Goal: Task Accomplishment & Management: Use online tool/utility

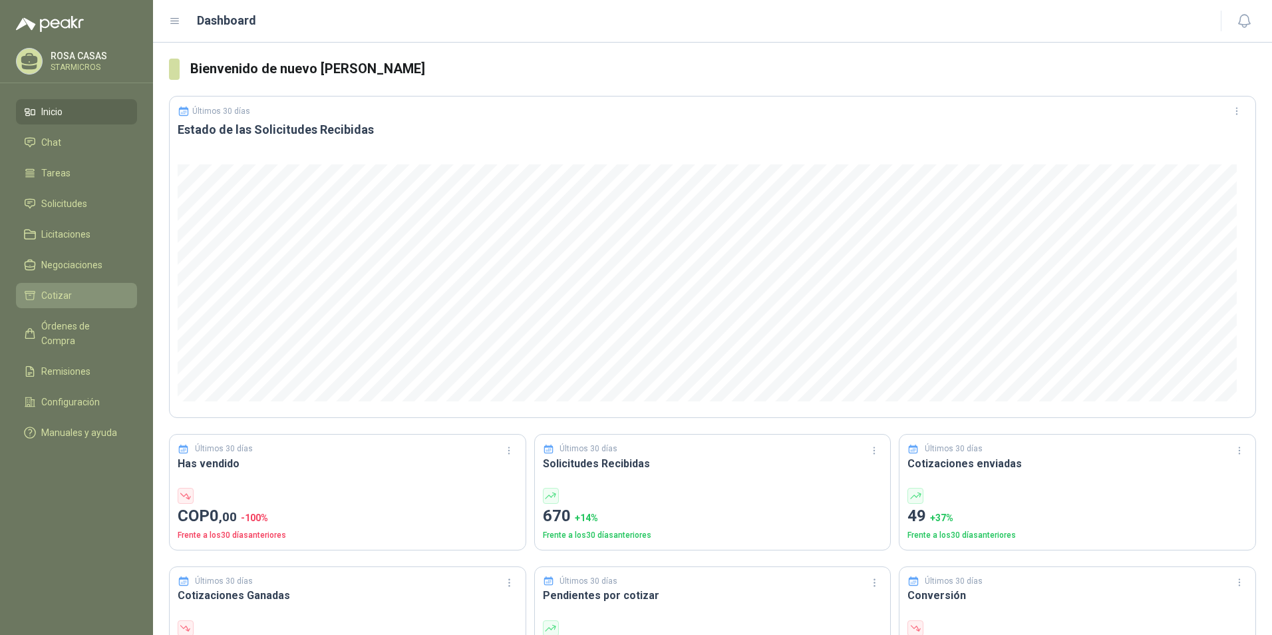
click at [63, 289] on span "Cotizar" at bounding box center [56, 295] width 31 height 15
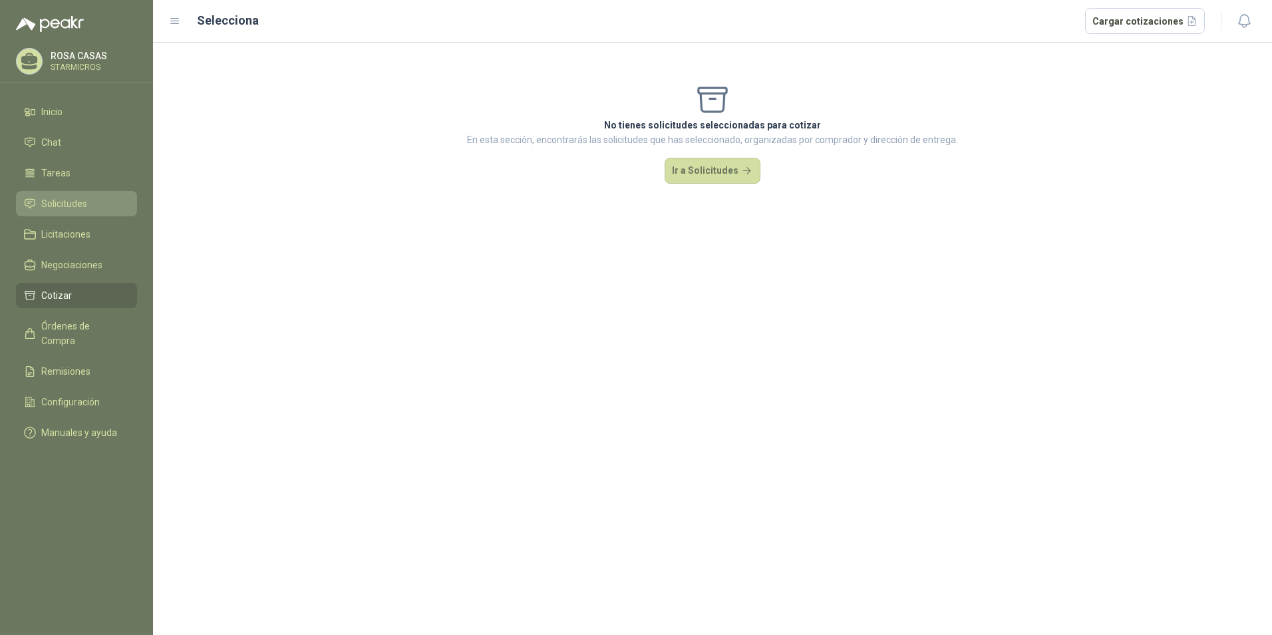
click at [67, 198] on span "Solicitudes" at bounding box center [64, 203] width 46 height 15
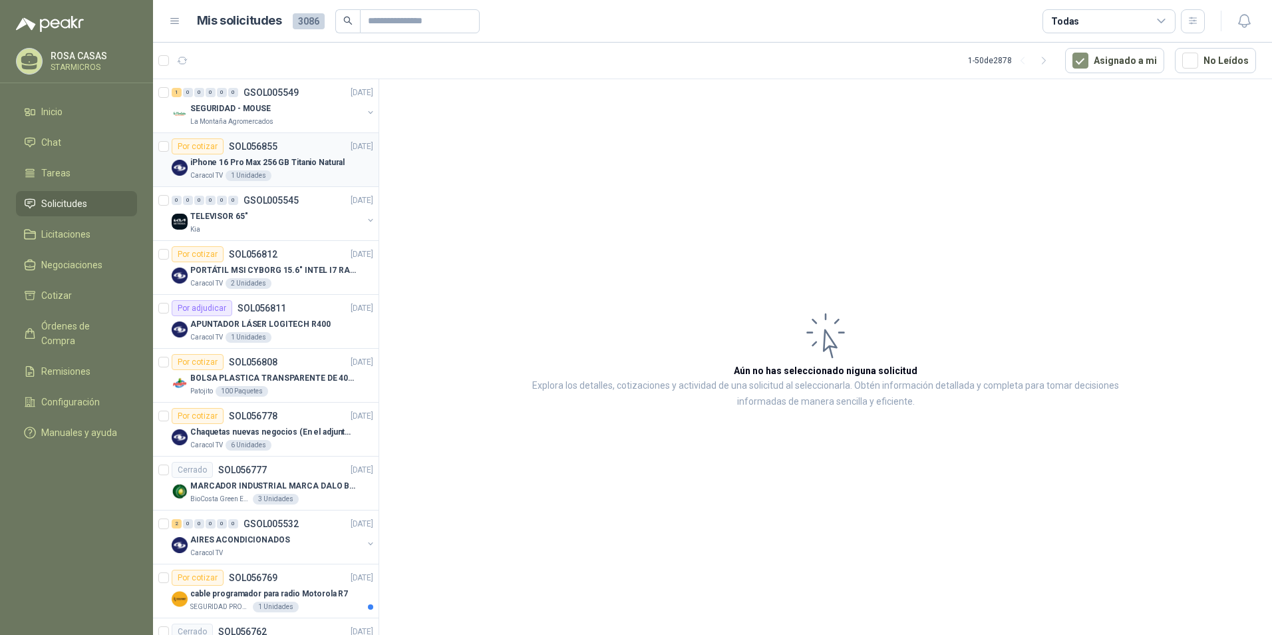
click at [315, 174] on div "Caracol TV 1 Unidades" at bounding box center [281, 175] width 183 height 11
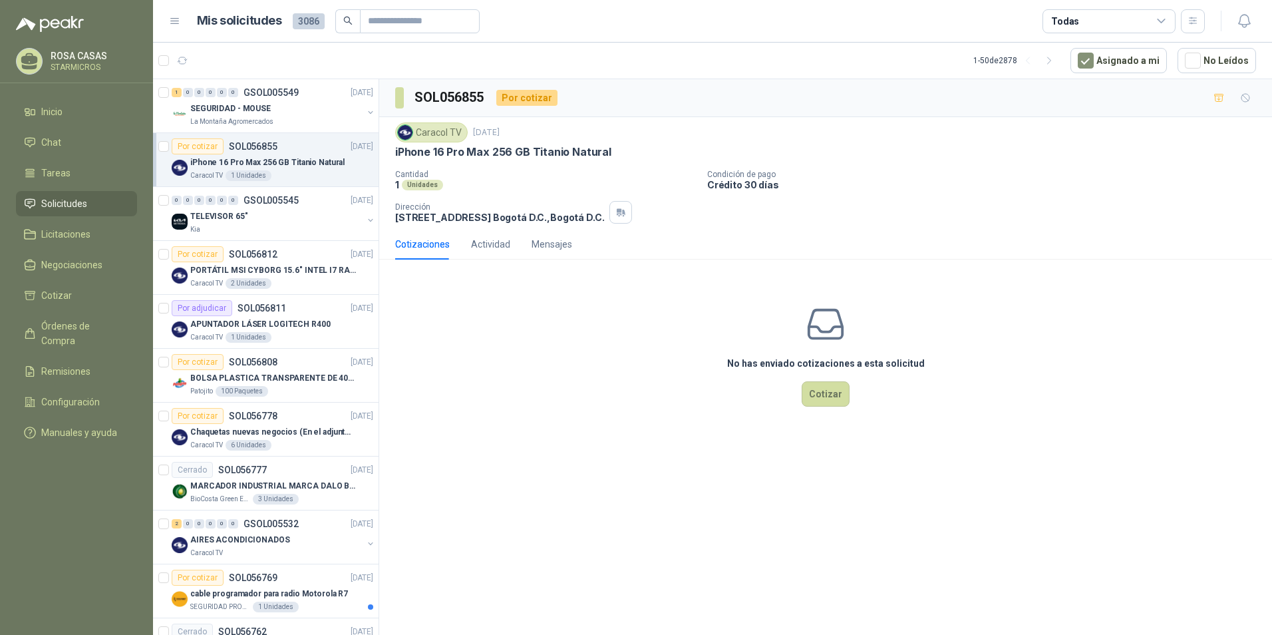
click at [570, 323] on div "No has enviado cotizaciones a esta solicitud Cotizar" at bounding box center [825, 355] width 893 height 170
click at [291, 328] on p "APUNTADOR LÁSER LOGITECH R400" at bounding box center [260, 324] width 140 height 13
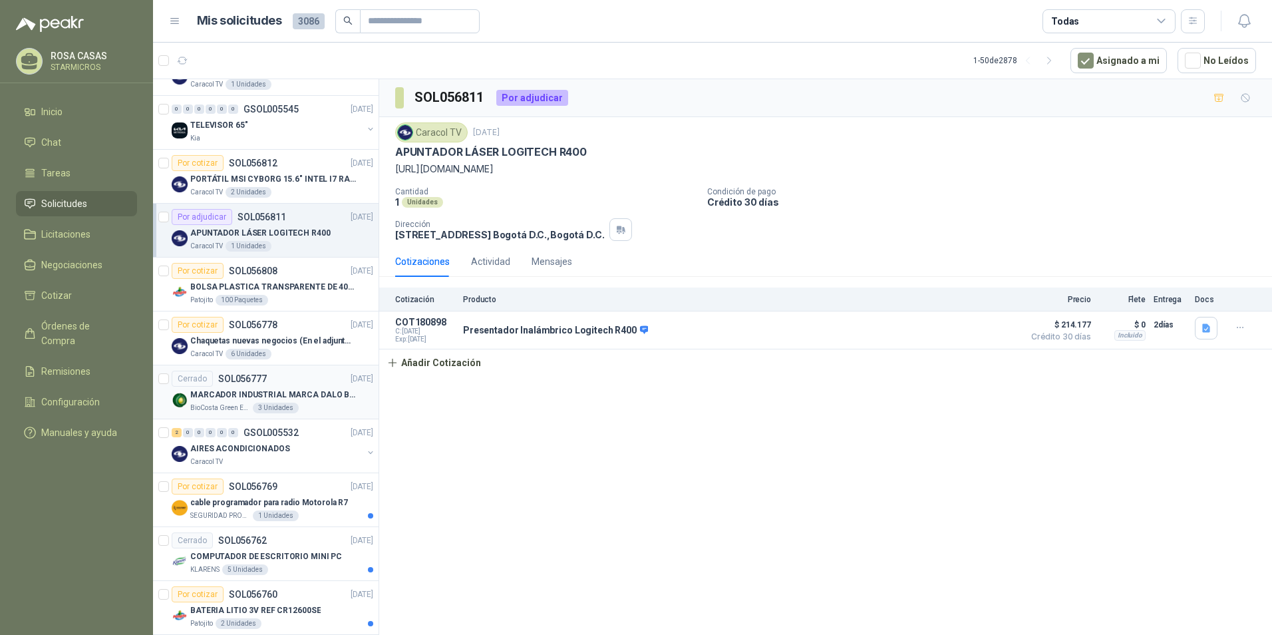
scroll to position [133, 0]
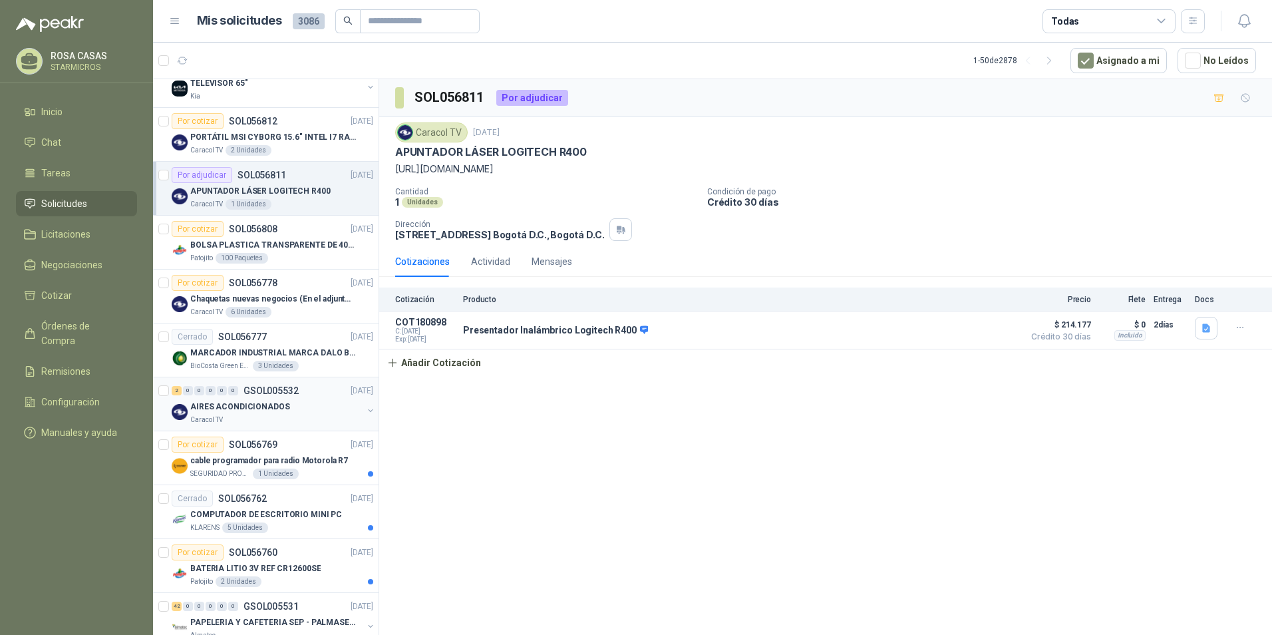
click at [271, 397] on div "2 0 0 0 0 0 GSOL005532 [DATE]" at bounding box center [274, 390] width 204 height 16
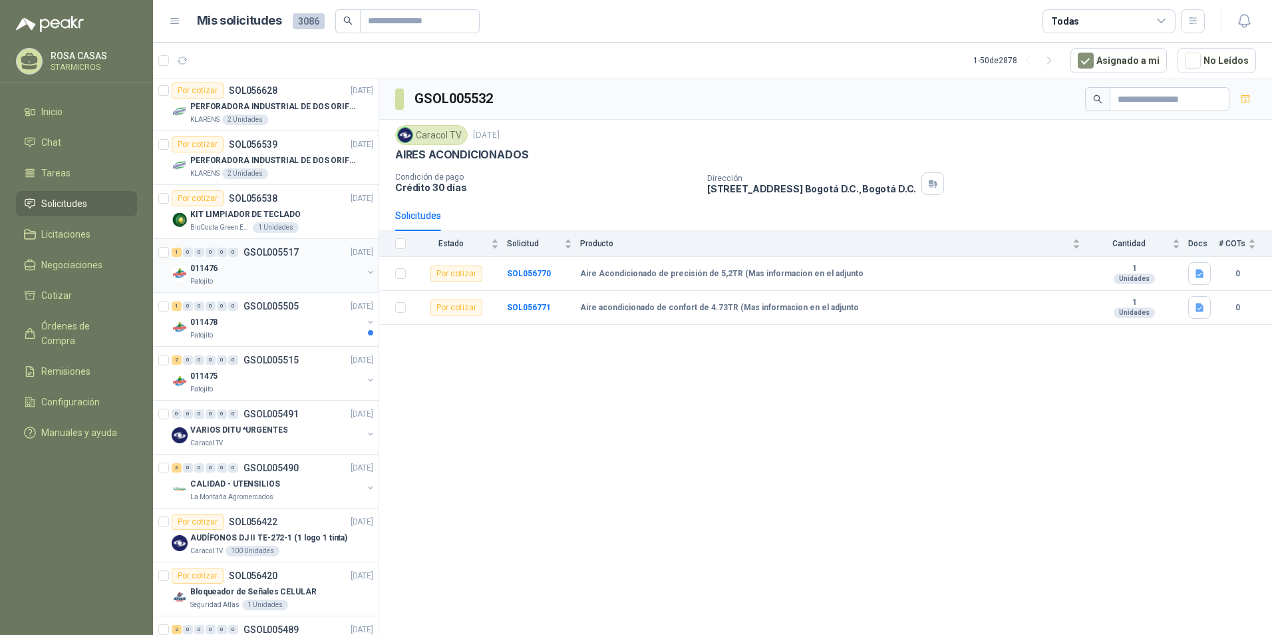
scroll to position [865, 0]
click at [286, 432] on div "VARIOS DITU *URGENTES" at bounding box center [276, 429] width 172 height 16
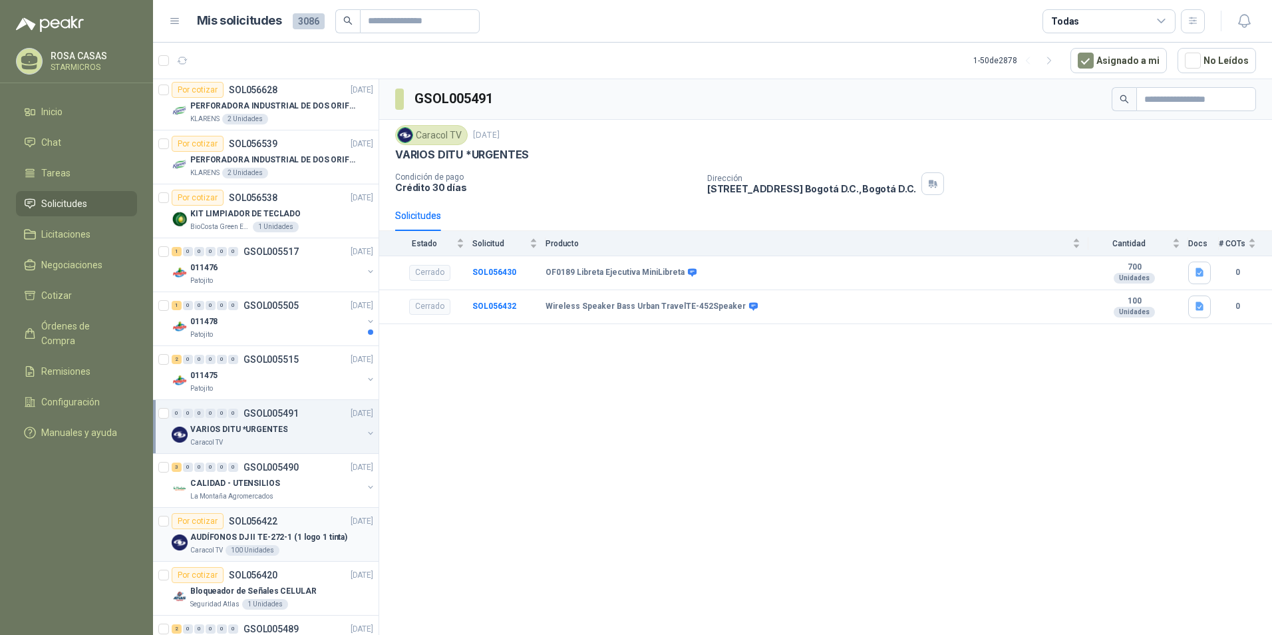
click at [306, 545] on div "Caracol TV 100 Unidades" at bounding box center [281, 550] width 183 height 11
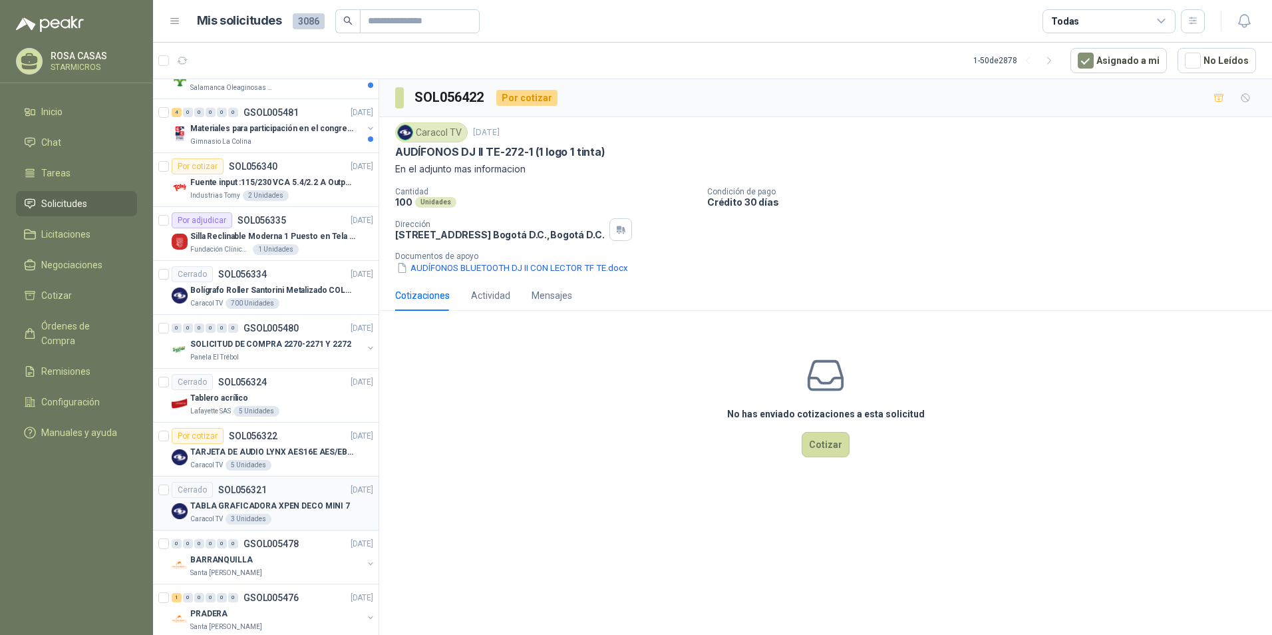
scroll to position [1663, 0]
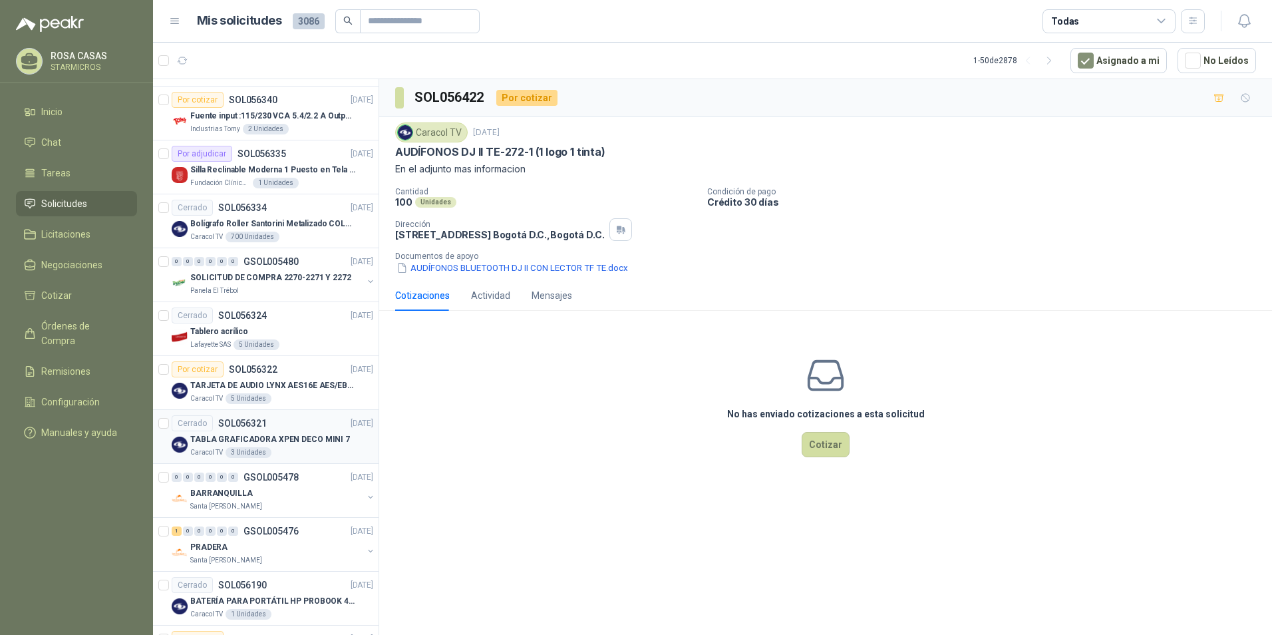
click at [311, 444] on p "TABLA GRAFICADORA XPEN DECO MINI 7" at bounding box center [270, 439] width 160 height 13
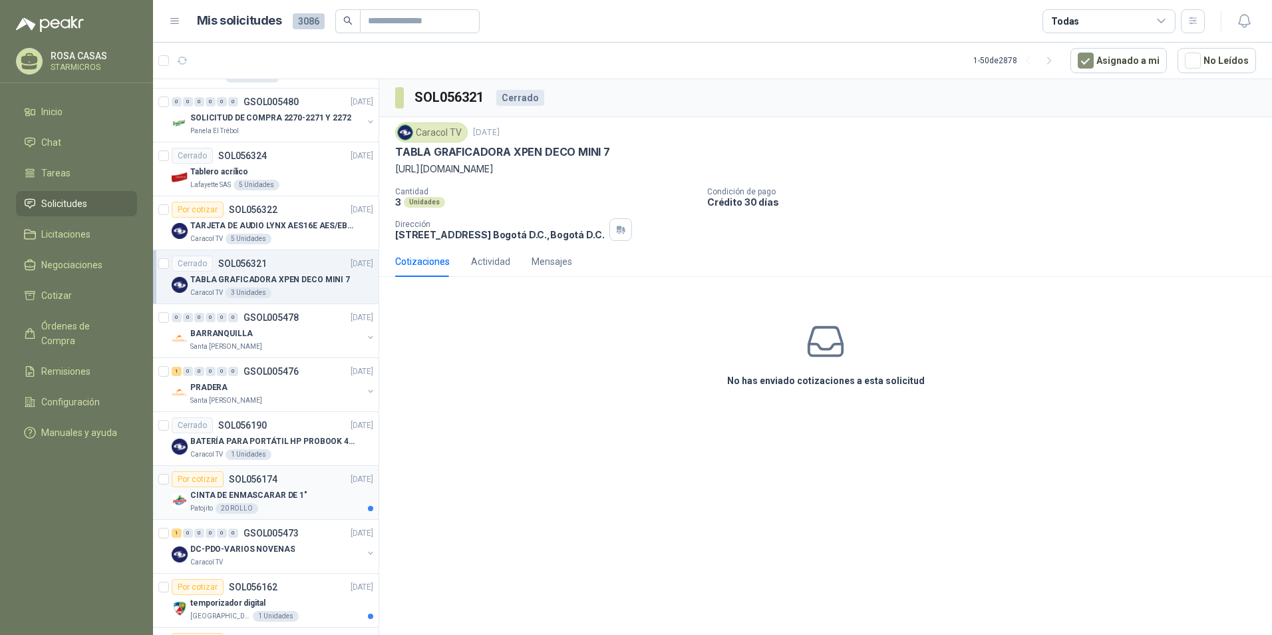
scroll to position [1862, 0]
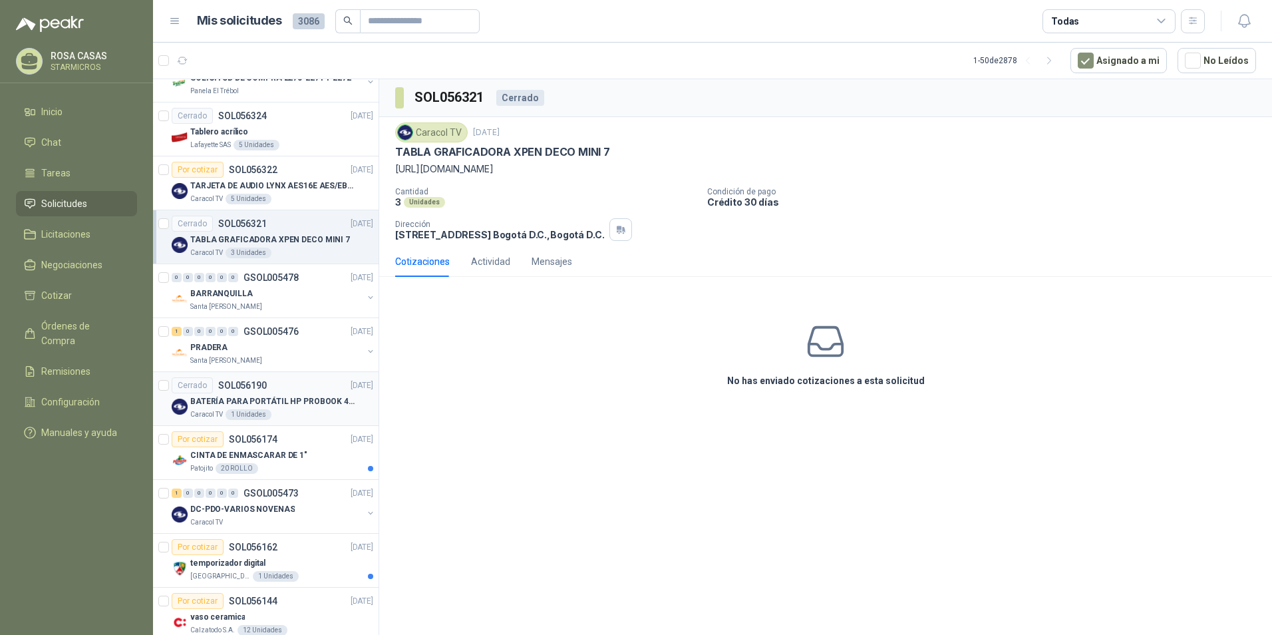
click at [339, 414] on div "Caracol TV 1 Unidades" at bounding box center [281, 414] width 183 height 11
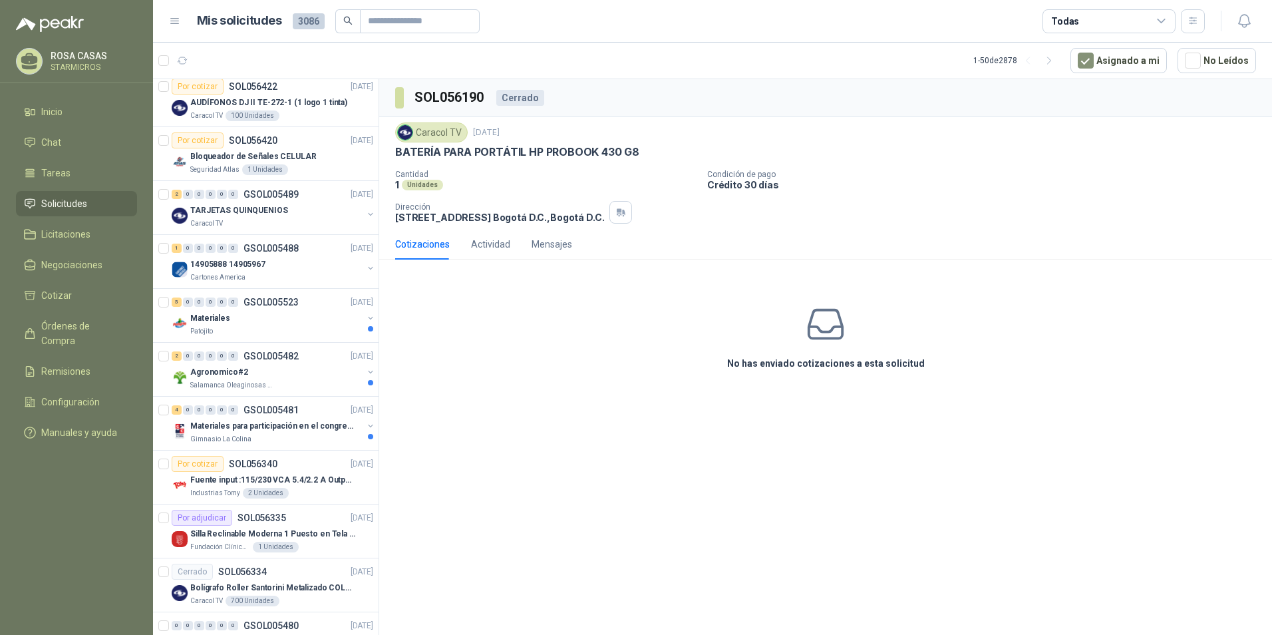
scroll to position [1298, 0]
